Goal: Information Seeking & Learning: Learn about a topic

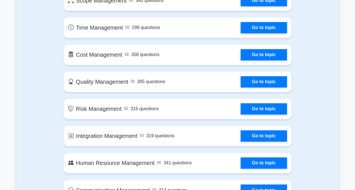
scroll to position [311, 0]
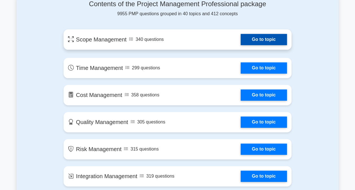
click at [241, 41] on link "Go to topic" at bounding box center [264, 39] width 46 height 11
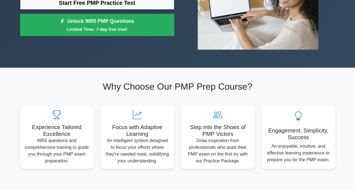
scroll to position [85, 0]
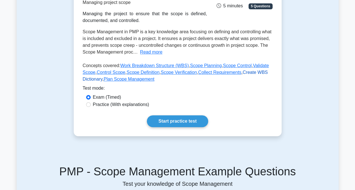
scroll to position [85, 0]
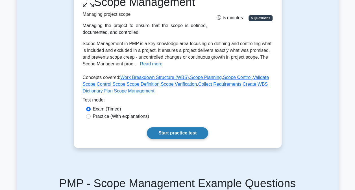
click at [176, 133] on link "Start practice test" at bounding box center [177, 133] width 61 height 12
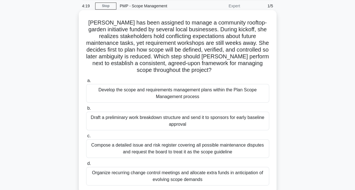
scroll to position [30, 0]
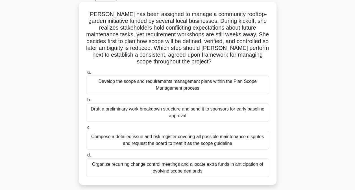
click at [187, 118] on div "Draft a preliminary work breakdown structure and send it to sponsors for early …" at bounding box center [177, 112] width 183 height 19
click at [86, 102] on input "b. Draft a preliminary work breakdown structure and send it to sponsors for ear…" at bounding box center [86, 100] width 0 height 4
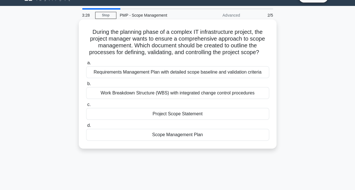
scroll to position [0, 0]
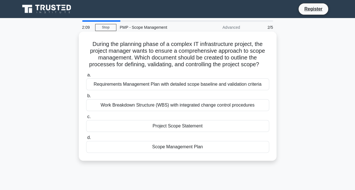
click at [183, 148] on div "Scope Management Plan" at bounding box center [177, 147] width 183 height 12
click at [86, 140] on input "d. Scope Management Plan" at bounding box center [86, 138] width 0 height 4
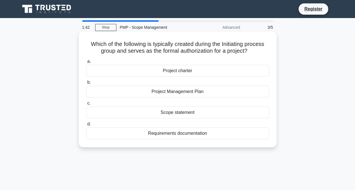
click at [179, 91] on div "Project Management Plan" at bounding box center [177, 92] width 183 height 12
click at [86, 84] on input "b. Project Management Plan" at bounding box center [86, 83] width 0 height 4
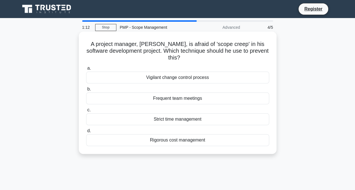
click at [191, 77] on div "Vigilant change control process" at bounding box center [177, 78] width 183 height 12
click at [86, 70] on input "a. Vigilant change control process" at bounding box center [86, 69] width 0 height 4
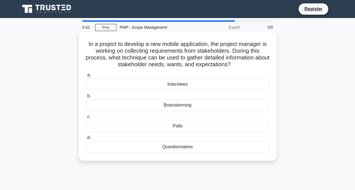
click at [180, 106] on div "Brainstorming" at bounding box center [177, 105] width 183 height 12
click at [86, 98] on input "b. Brainstorming" at bounding box center [86, 96] width 0 height 4
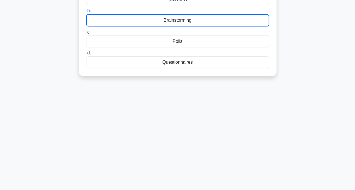
scroll to position [115, 0]
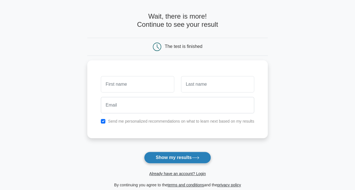
scroll to position [28, 0]
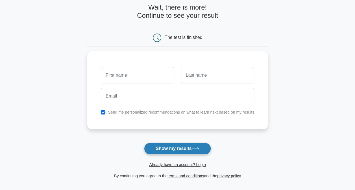
click at [181, 147] on button "Show my results" at bounding box center [177, 149] width 67 height 12
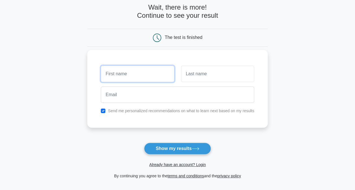
click at [137, 74] on input "text" at bounding box center [137, 74] width 73 height 16
click at [154, 76] on input "text" at bounding box center [137, 74] width 73 height 16
type input "Azwarman"
drag, startPoint x: 137, startPoint y: 75, endPoint x: 81, endPoint y: 75, distance: 56.2
click at [81, 75] on main "Wait, there is more! Continue to see your result The test is finished Azwarman" at bounding box center [177, 91] width 355 height 203
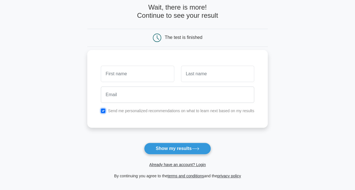
click at [104, 111] on input "checkbox" at bounding box center [103, 111] width 5 height 5
checkbox input "false"
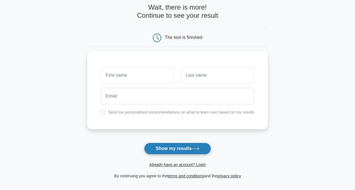
click at [194, 148] on icon at bounding box center [195, 149] width 7 height 3
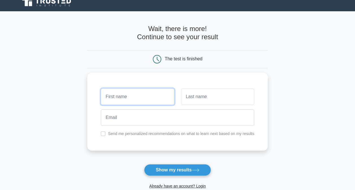
scroll to position [0, 0]
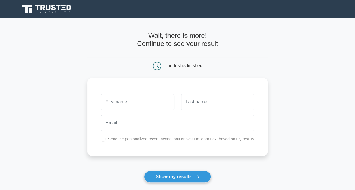
click at [248, 140] on label "Send me personalized recommendations on what to learn next based on my results" at bounding box center [181, 139] width 146 height 5
